Goal: Task Accomplishment & Management: Manage account settings

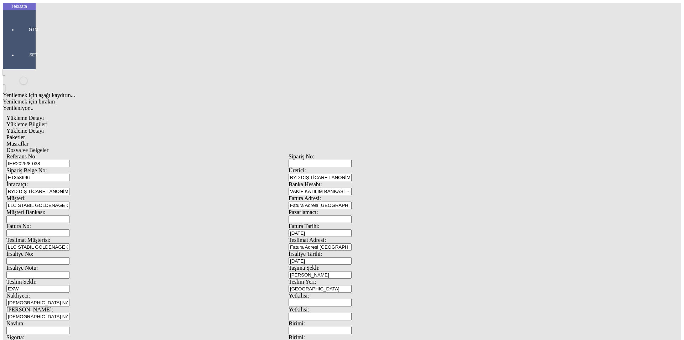
scroll to position [61, 0]
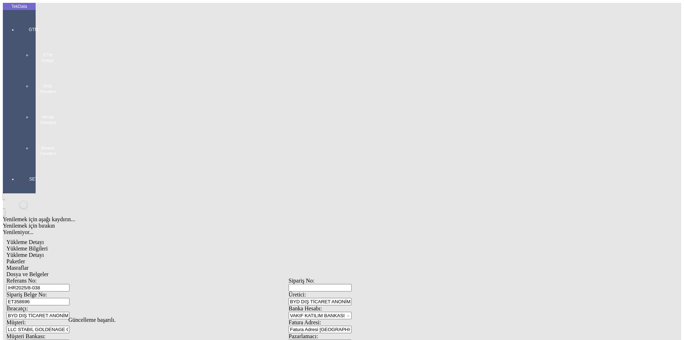
click at [22, 164] on div at bounding box center [33, 164] width 33 height 0
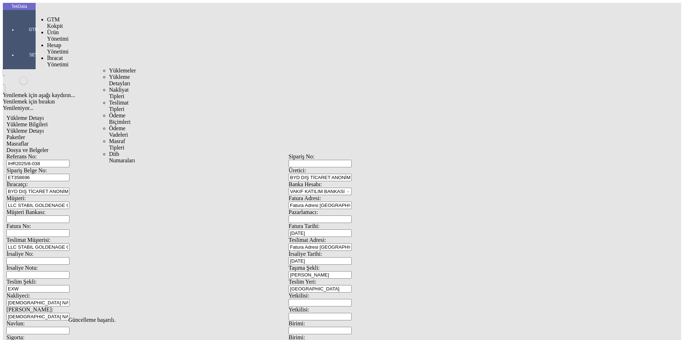
click at [53, 55] on span "İhracat Yönetimi" at bounding box center [57, 61] width 21 height 12
click at [109, 67] on span "Yüklemeler" at bounding box center [122, 70] width 27 height 6
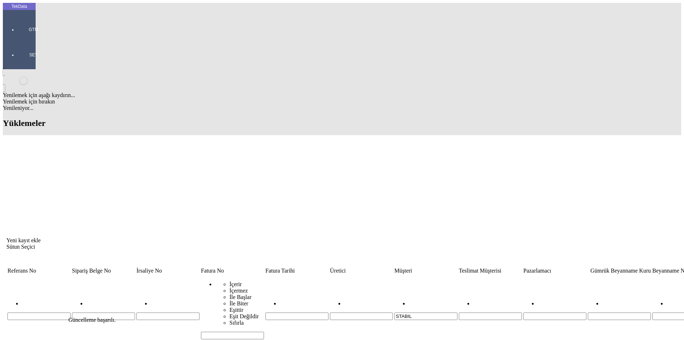
drag, startPoint x: 353, startPoint y: 57, endPoint x: 271, endPoint y: 52, distance: 82.1
click at [282, 275] on tr "İçerir İçermez İle Başlar İle Biter Eşittir Eşit Değildir Sıfırla STABIL" at bounding box center [543, 307] width 1073 height 65
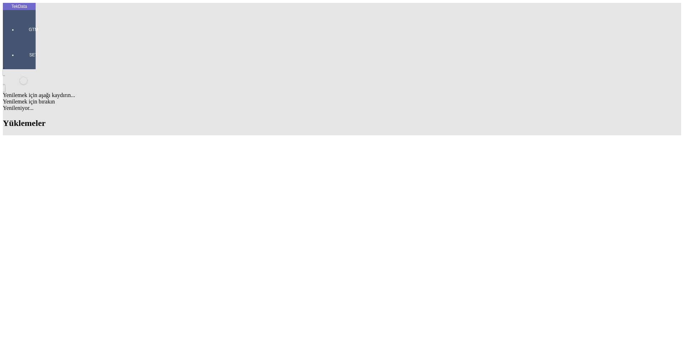
scroll to position [130, 0]
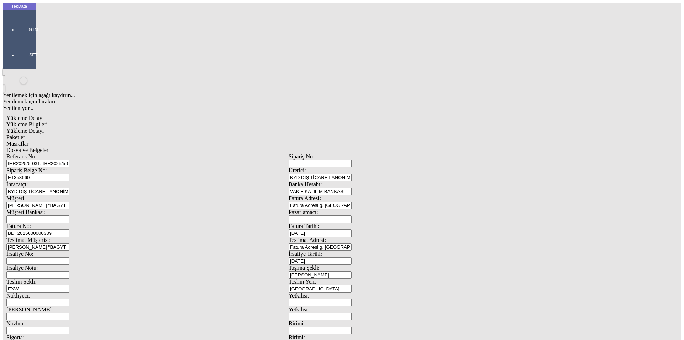
scroll to position [61, 0]
click at [44, 128] on span "Yükleme Detayı" at bounding box center [24, 131] width 37 height 6
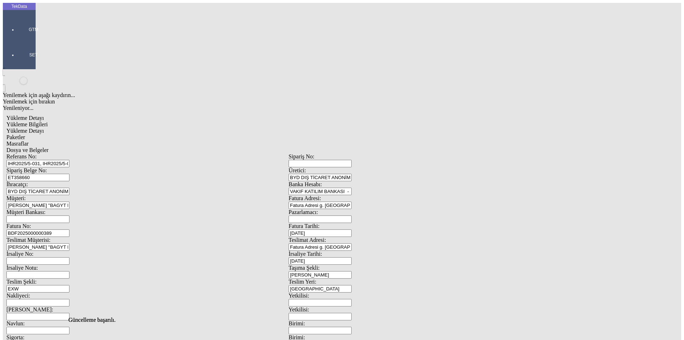
click at [25, 134] on span "Paketler" at bounding box center [15, 137] width 19 height 6
drag, startPoint x: 212, startPoint y: 36, endPoint x: 229, endPoint y: 40, distance: 17.9
click at [29, 140] on span "Masraflar" at bounding box center [17, 143] width 22 height 6
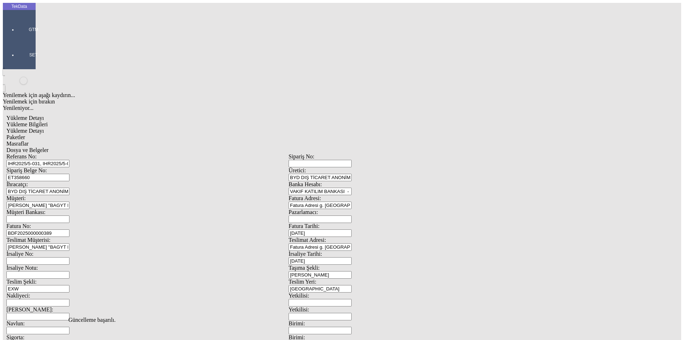
click at [48, 147] on span "Dosya ve Belgeler" at bounding box center [27, 150] width 42 height 6
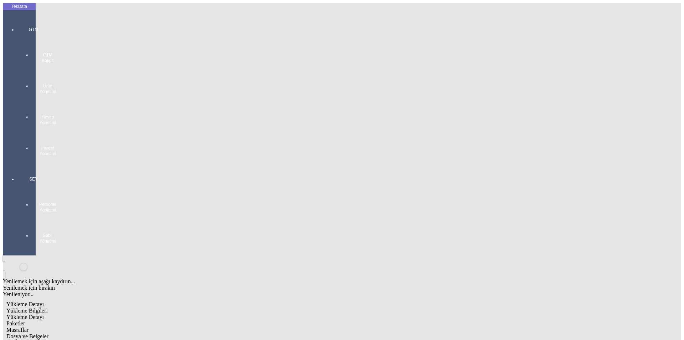
click at [48, 333] on span "Dosya ve Belgeler" at bounding box center [27, 336] width 42 height 6
drag, startPoint x: 48, startPoint y: 101, endPoint x: 48, endPoint y: 105, distance: 3.9
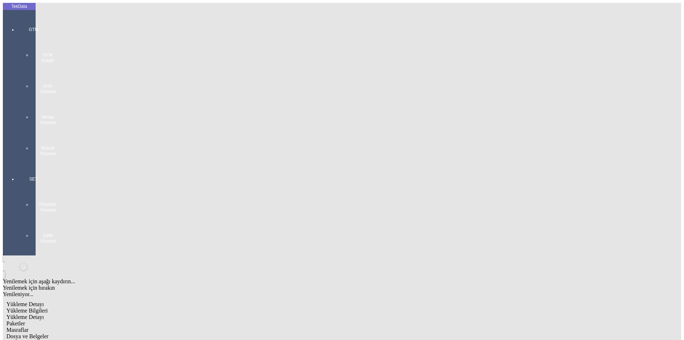
click at [48, 307] on span "Yükleme Bilgileri" at bounding box center [26, 310] width 41 height 6
drag, startPoint x: 129, startPoint y: 64, endPoint x: 72, endPoint y: 59, distance: 58.0
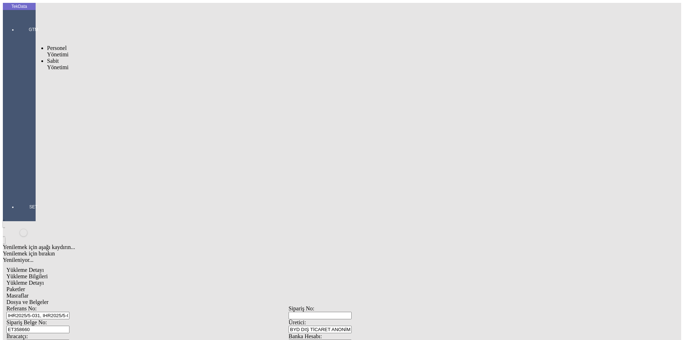
click at [17, 191] on div at bounding box center [33, 191] width 33 height 0
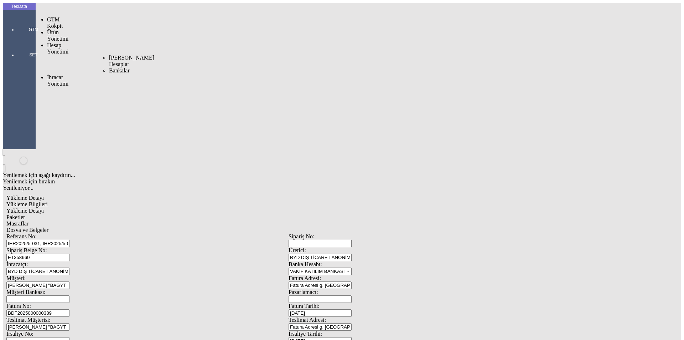
drag, startPoint x: 49, startPoint y: 37, endPoint x: 60, endPoint y: 38, distance: 10.5
click at [49, 42] on div "Hesap Yönetimi" at bounding box center [56, 48] width 19 height 13
click at [61, 74] on span "İhracat Yönetimi" at bounding box center [57, 80] width 21 height 12
click at [109, 87] on span "Yüklemeler" at bounding box center [122, 90] width 27 height 6
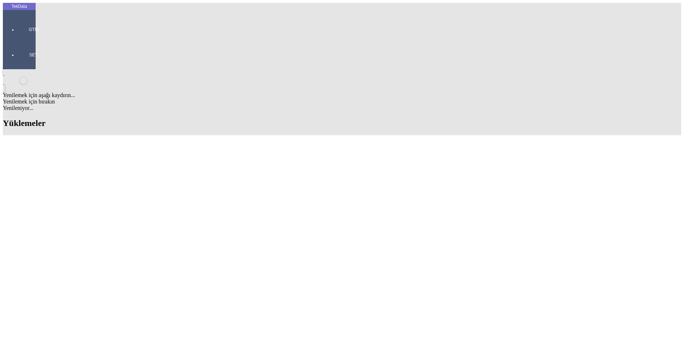
scroll to position [249, 0]
drag, startPoint x: 303, startPoint y: 163, endPoint x: 343, endPoint y: 162, distance: 39.9
copy td "BDF2025000000389"
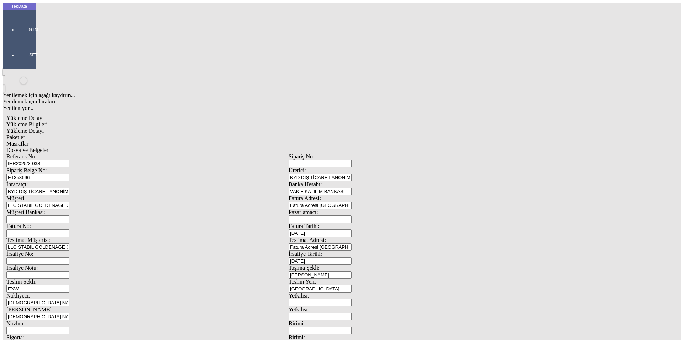
click at [69, 229] on input "Fatura No:" at bounding box center [37, 232] width 63 height 7
paste input "BDF2025000000389"
type input "BDF2025000000390"
drag, startPoint x: 452, startPoint y: 277, endPoint x: 343, endPoint y: 274, distance: 109.1
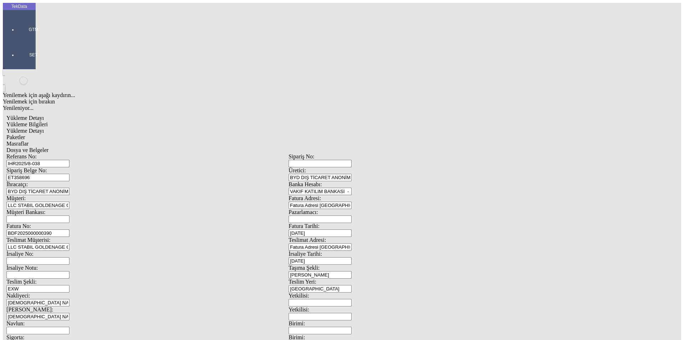
type input "14540"
click at [44, 128] on span "Yükleme Detayı" at bounding box center [24, 131] width 37 height 6
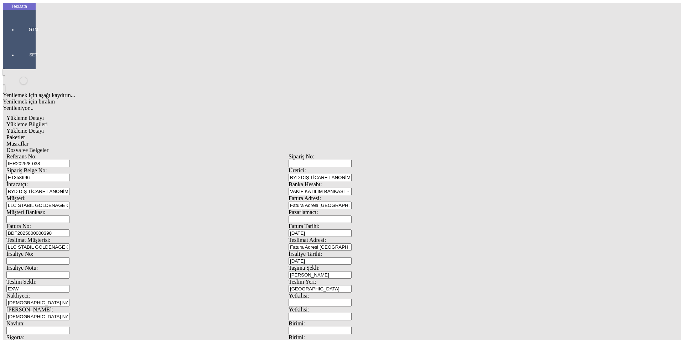
drag, startPoint x: 131, startPoint y: 151, endPoint x: 26, endPoint y: 150, distance: 105.1
type input "9898.87"
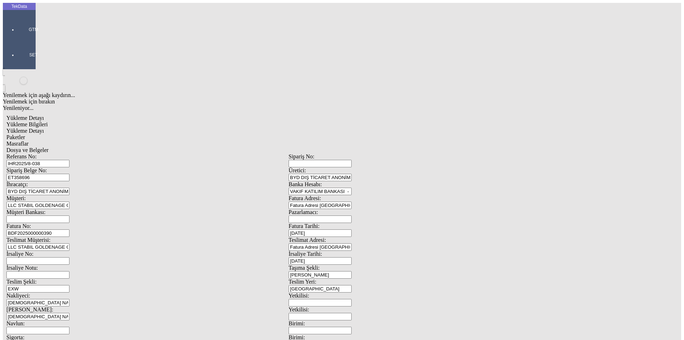
drag, startPoint x: 71, startPoint y: 144, endPoint x: 34, endPoint y: 148, distance: 38.0
type input "280"
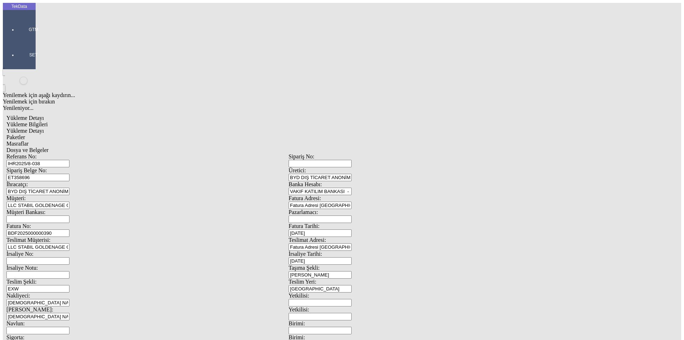
drag, startPoint x: 109, startPoint y: 155, endPoint x: 0, endPoint y: 156, distance: 109.1
type input "4718.22"
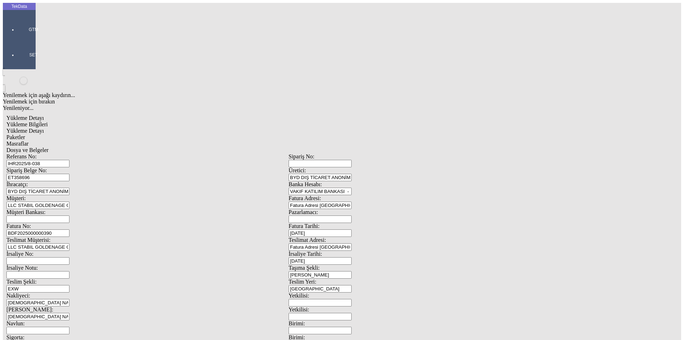
drag, startPoint x: 86, startPoint y: 145, endPoint x: 53, endPoint y: 145, distance: 33.5
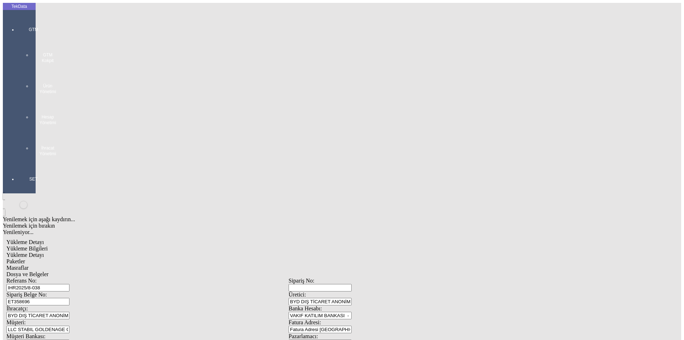
type input "9798.85"
drag, startPoint x: 109, startPoint y: 152, endPoint x: 75, endPoint y: 155, distance: 34.0
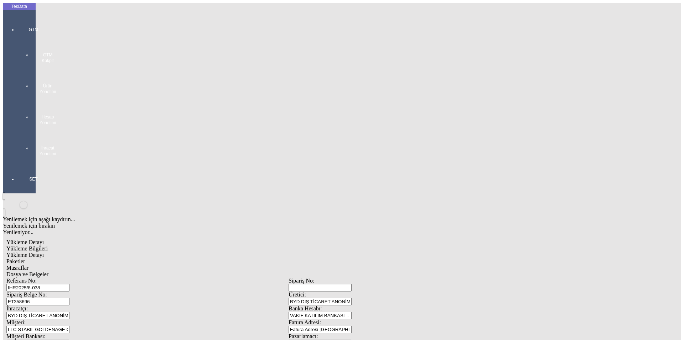
type input "4741.15"
click at [25, 258] on span "Paketler" at bounding box center [15, 261] width 19 height 6
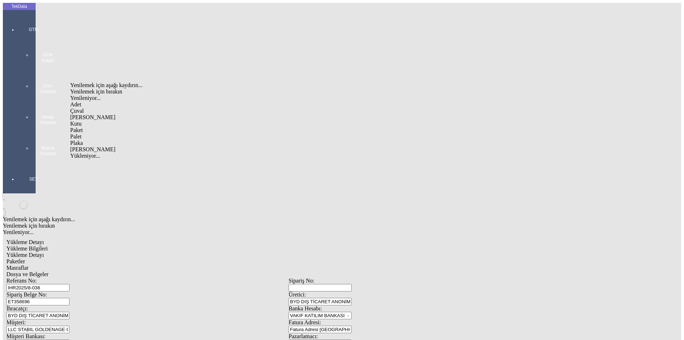
click at [87, 108] on div "Çuval" at bounding box center [211, 111] width 283 height 6
type input "Çuval"
type input "193"
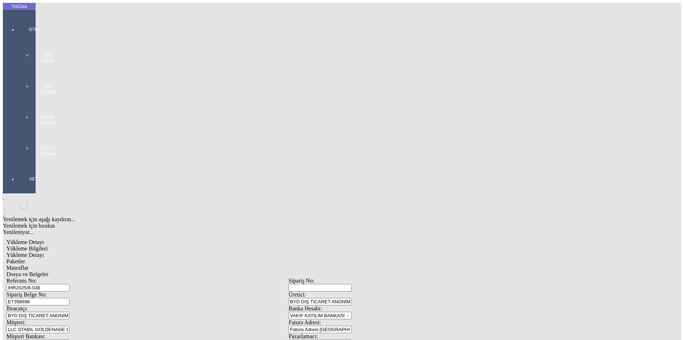
drag, startPoint x: 304, startPoint y: 197, endPoint x: 134, endPoint y: 118, distance: 187.7
click at [218, 264] on div "Masraflar" at bounding box center [288, 267] width 565 height 6
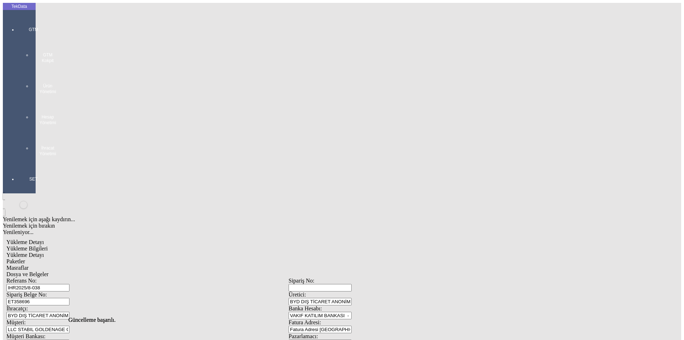
click at [242, 271] on div "Dosya ve Belgeler" at bounding box center [288, 274] width 565 height 6
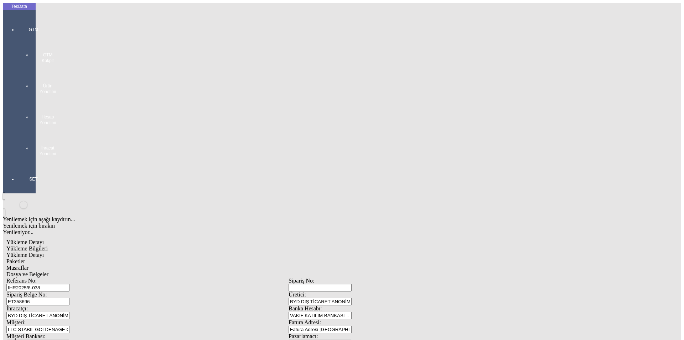
click at [48, 271] on span "Dosya ve Belgeler" at bounding box center [27, 274] width 42 height 6
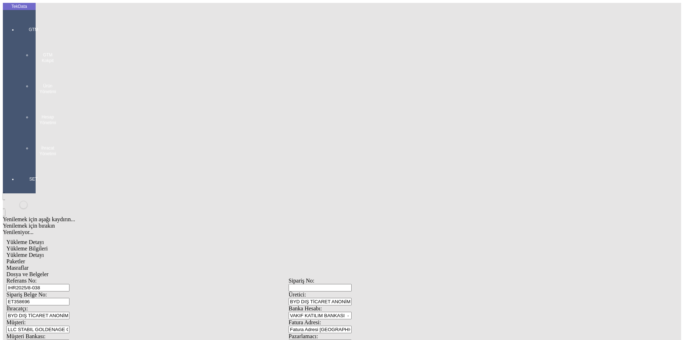
drag, startPoint x: 47, startPoint y: 101, endPoint x: 48, endPoint y: 105, distance: 4.1
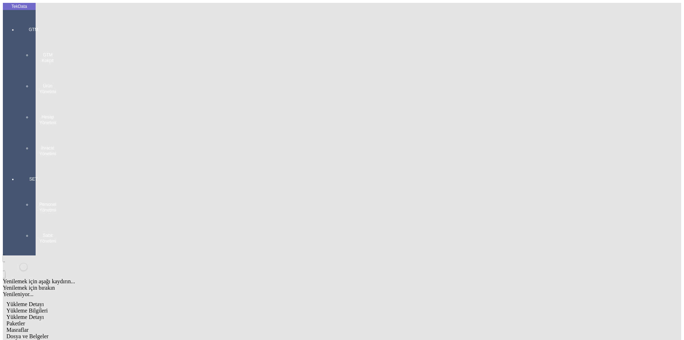
click at [48, 307] on span "Yükleme Bilgileri" at bounding box center [26, 310] width 41 height 6
drag, startPoint x: 119, startPoint y: 65, endPoint x: 75, endPoint y: 68, distance: 44.7
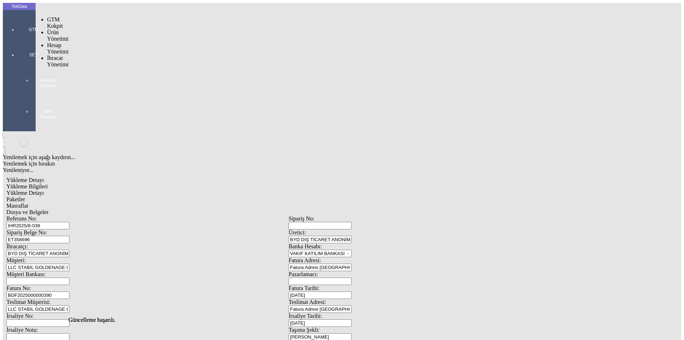
click at [19, 40] on div at bounding box center [33, 40] width 33 height 0
click at [52, 55] on span "İhracat Yönetimi" at bounding box center [57, 61] width 21 height 12
click at [109, 67] on span "Yüklemeler" at bounding box center [122, 70] width 27 height 6
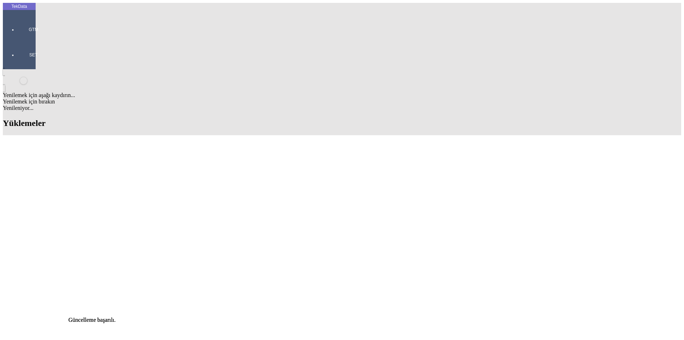
scroll to position [178, 0]
drag, startPoint x: 303, startPoint y: 253, endPoint x: 343, endPoint y: 253, distance: 39.6
copy td "BDF2025000000390"
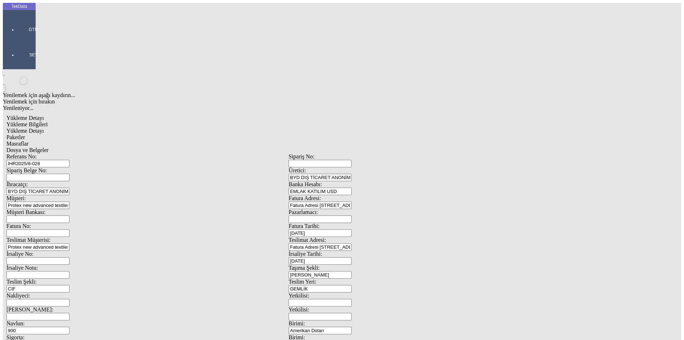
click at [69, 229] on input "Fatura No:" at bounding box center [37, 232] width 63 height 7
paste input "BDF2025000000390"
type input "BDF2025000000391"
type input "[DATE]"
drag, startPoint x: 437, startPoint y: 150, endPoint x: 355, endPoint y: 149, distance: 82.3
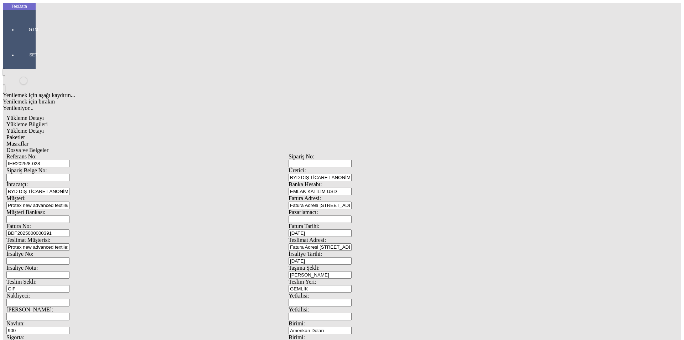
click at [357, 251] on div "İrsaliye Tarihi: [DATE]" at bounding box center [430, 258] width 282 height 14
type input "1"
type input "[DATE]"
drag, startPoint x: 133, startPoint y: 181, endPoint x: 40, endPoint y: 175, distance: 92.5
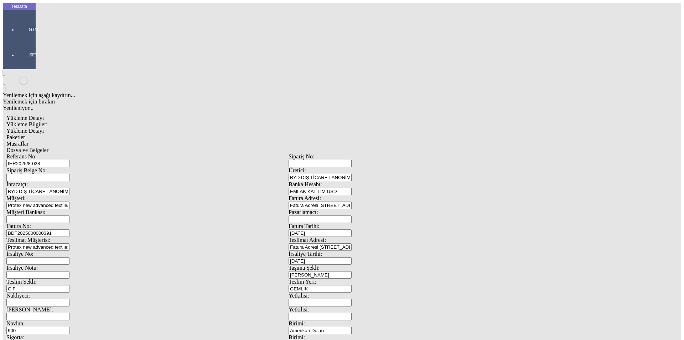
click at [40, 175] on div "Referans No: IHR2025/8-028 Sipariş No: Sipariş Belge No: Üretici: BYD DIŞ TİCAR…" at bounding box center [288, 320] width 565 height 334
type input "[DATE]"
click at [42, 249] on div "Referans No: IHR2025/8-028 Sipariş No: Sipariş Belge No: Üretici: BYD DIŞ TİCAR…" at bounding box center [288, 320] width 565 height 334
type input "[DATE]"
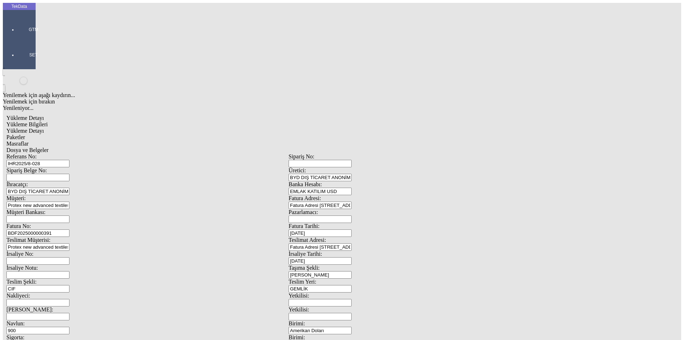
drag, startPoint x: 146, startPoint y: 274, endPoint x: 1, endPoint y: 278, distance: 145.1
click at [4, 278] on div "TekData GTM SET Yenilemek için aşağı kaydırın... Yenilemek için bırakın Yenilen…" at bounding box center [289, 282] width 572 height 558
type input "24000"
drag, startPoint x: 421, startPoint y: 275, endPoint x: 399, endPoint y: 277, distance: 22.1
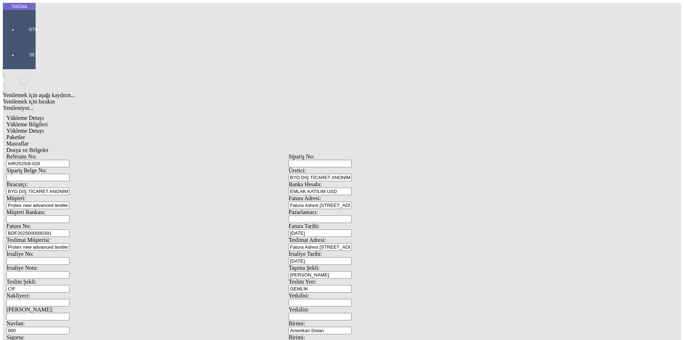
type input "24070"
click at [44, 128] on span "Yükleme Detayı" at bounding box center [24, 131] width 37 height 6
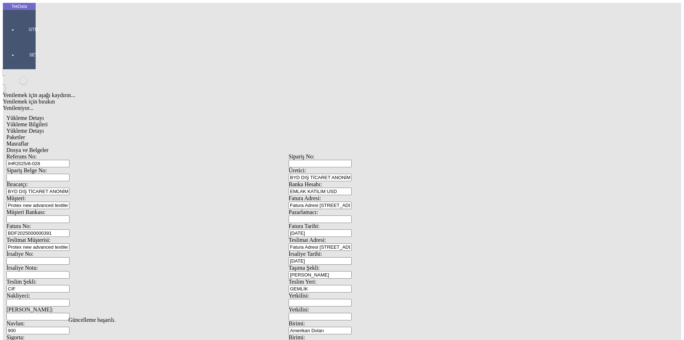
drag, startPoint x: 115, startPoint y: 106, endPoint x: 9, endPoint y: 101, distance: 106.3
type input "24000"
type input "0.925"
drag, startPoint x: 371, startPoint y: 125, endPoint x: 343, endPoint y: 126, distance: 27.8
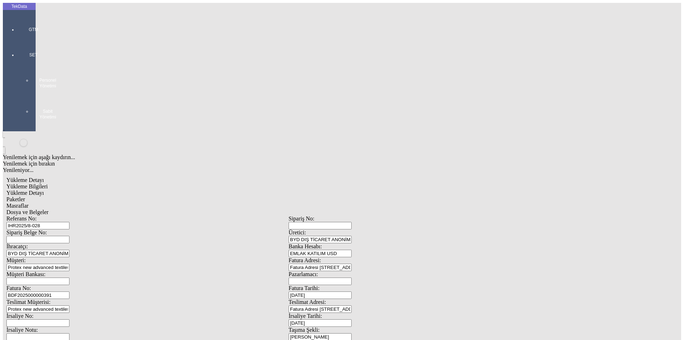
type input "24000"
type input "24070"
click at [166, 196] on div "Paketler" at bounding box center [288, 199] width 565 height 6
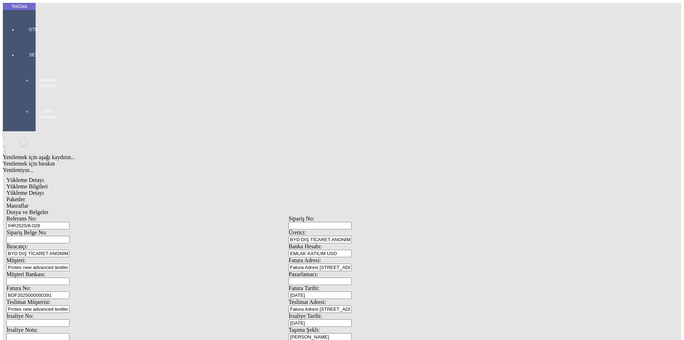
click at [101, 127] on div "Paket" at bounding box center [211, 130] width 283 height 6
type input "Paket"
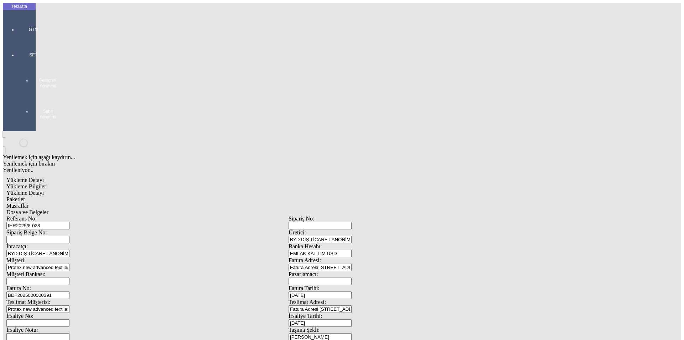
type input "1"
drag, startPoint x: 642, startPoint y: 102, endPoint x: 635, endPoint y: 103, distance: 6.8
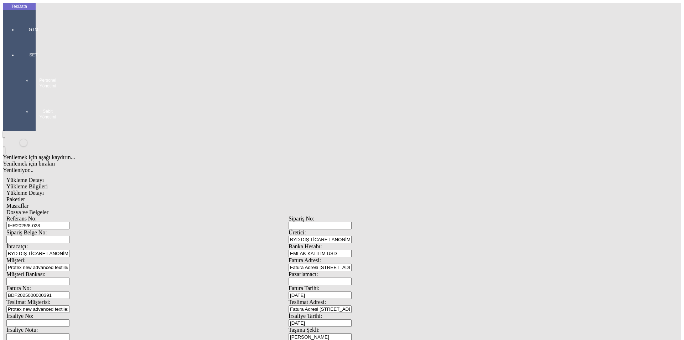
drag, startPoint x: 83, startPoint y: 94, endPoint x: 145, endPoint y: 94, distance: 62.0
click at [84, 108] on div "Çuval" at bounding box center [211, 111] width 283 height 6
type input "Çuval"
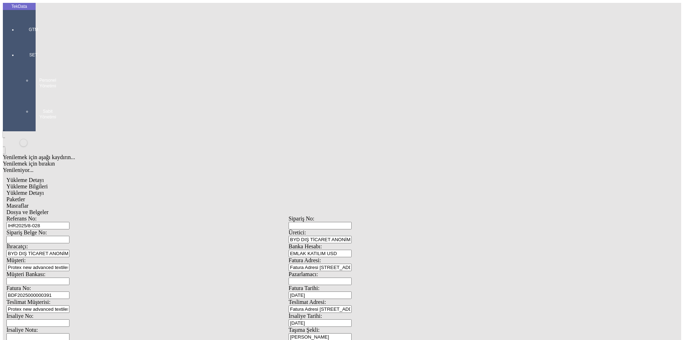
drag, startPoint x: 242, startPoint y: 235, endPoint x: 222, endPoint y: 139, distance: 97.9
click at [208, 202] on div "Masraflar" at bounding box center [288, 205] width 565 height 6
click at [48, 209] on span "Dosya ve Belgeler" at bounding box center [27, 212] width 42 height 6
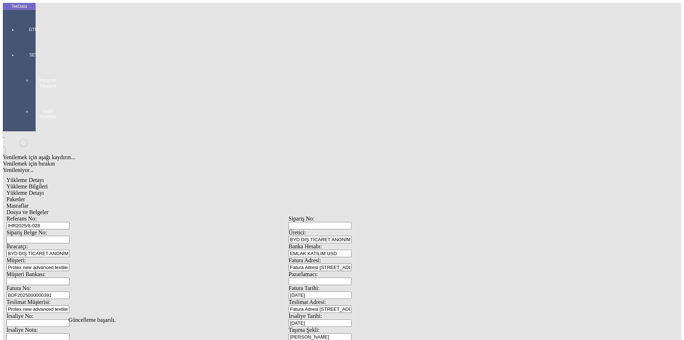
click at [97, 190] on div "Yükleme Detayı" at bounding box center [288, 193] width 565 height 6
click at [48, 183] on span "Yükleme Bilgileri" at bounding box center [26, 186] width 41 height 6
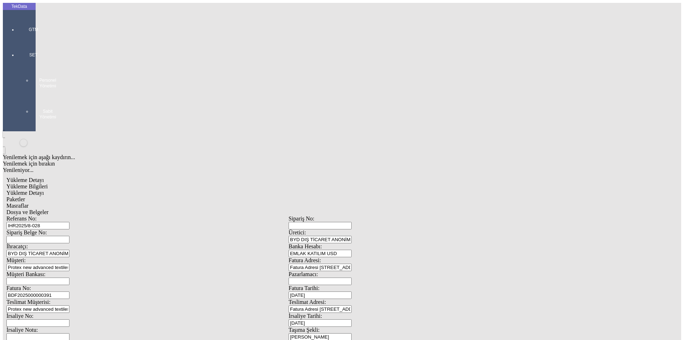
click at [44, 190] on span "Yükleme Detayı" at bounding box center [24, 193] width 37 height 6
drag, startPoint x: 184, startPoint y: 46, endPoint x: 174, endPoint y: 48, distance: 10.1
drag, startPoint x: 166, startPoint y: 45, endPoint x: 167, endPoint y: 38, distance: 6.5
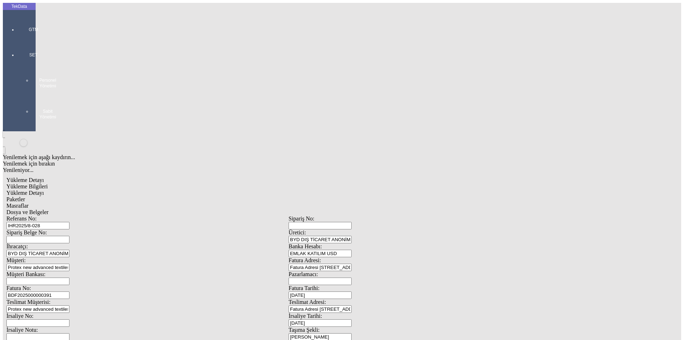
click at [25, 196] on span "Paketler" at bounding box center [15, 199] width 19 height 6
drag, startPoint x: 200, startPoint y: 37, endPoint x: 222, endPoint y: 38, distance: 22.5
click at [201, 202] on div "Masraflar" at bounding box center [288, 205] width 565 height 6
click at [48, 209] on span "Dosya ve Belgeler" at bounding box center [27, 212] width 42 height 6
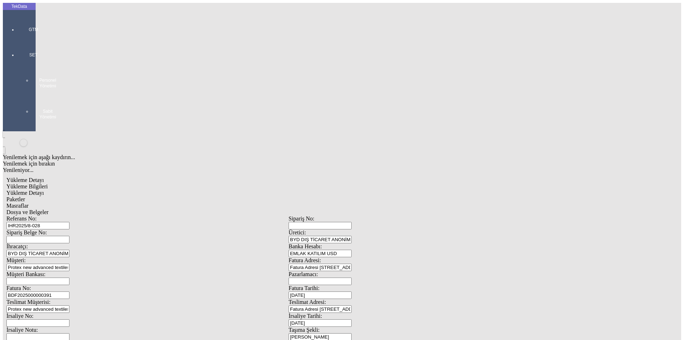
click at [48, 209] on span "Dosya ve Belgeler" at bounding box center [27, 212] width 42 height 6
click at [44, 190] on span "Yükleme Detayı" at bounding box center [24, 193] width 37 height 6
click at [48, 209] on span "Dosya ve Belgeler" at bounding box center [27, 212] width 42 height 6
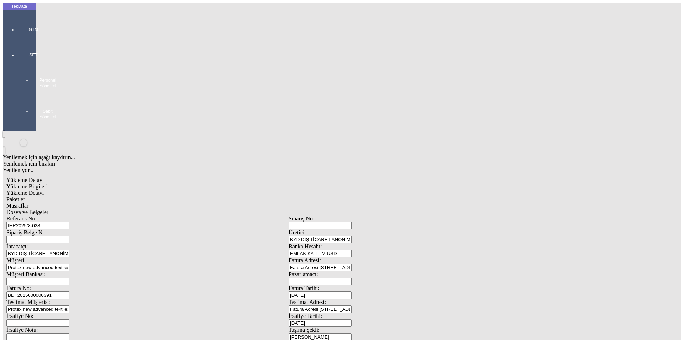
click at [48, 183] on span "Yükleme Bilgileri" at bounding box center [26, 186] width 41 height 6
click at [48, 209] on span "Dosya ve Belgeler" at bounding box center [27, 212] width 42 height 6
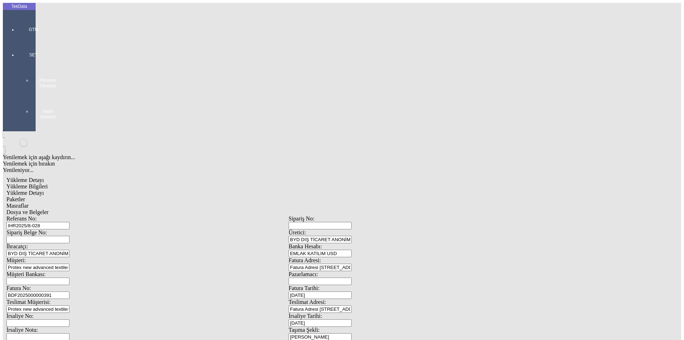
drag, startPoint x: 245, startPoint y: 206, endPoint x: 137, endPoint y: 17, distance: 217.8
click at [46, 183] on div "Yükleme Bilgileri" at bounding box center [288, 186] width 565 height 6
click at [17, 40] on div at bounding box center [33, 40] width 33 height 0
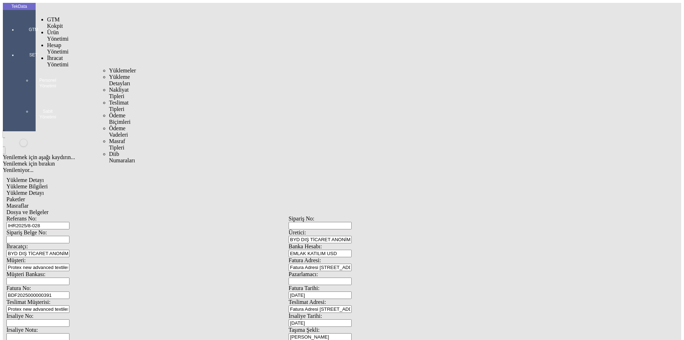
drag, startPoint x: 62, startPoint y: 42, endPoint x: 101, endPoint y: 41, distance: 38.5
click at [63, 55] on span "İhracat Yönetimi" at bounding box center [57, 61] width 21 height 12
click at [109, 67] on span "Yüklemeler" at bounding box center [122, 70] width 27 height 6
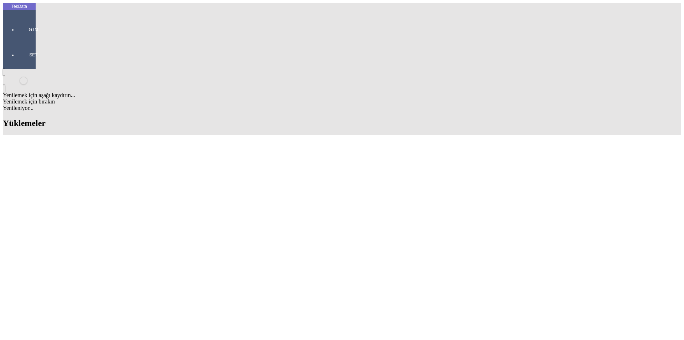
scroll to position [249, 0]
drag, startPoint x: 222, startPoint y: 182, endPoint x: 192, endPoint y: 184, distance: 30.3
copy tr "ET358696"
